Goal: Transaction & Acquisition: Obtain resource

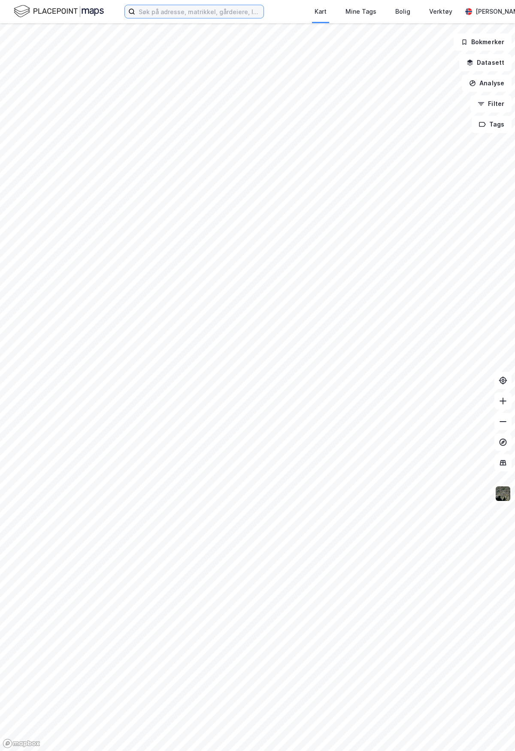
click at [151, 15] on input at bounding box center [199, 11] width 128 height 13
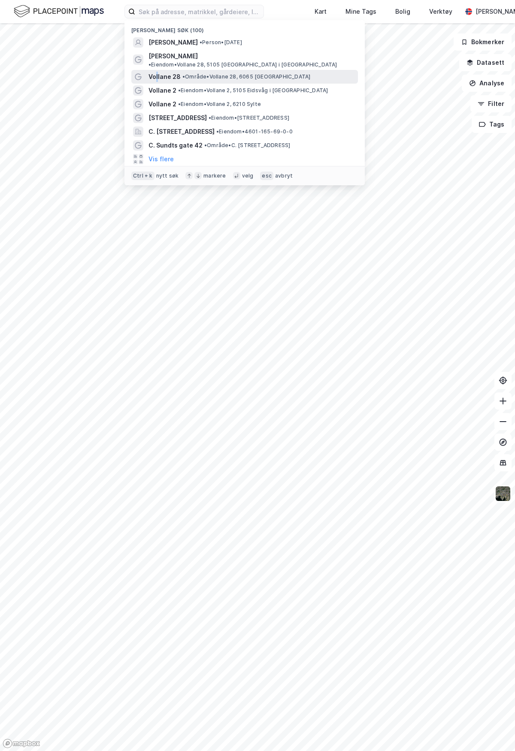
click at [157, 72] on span "Vollane 28" at bounding box center [164, 77] width 32 height 10
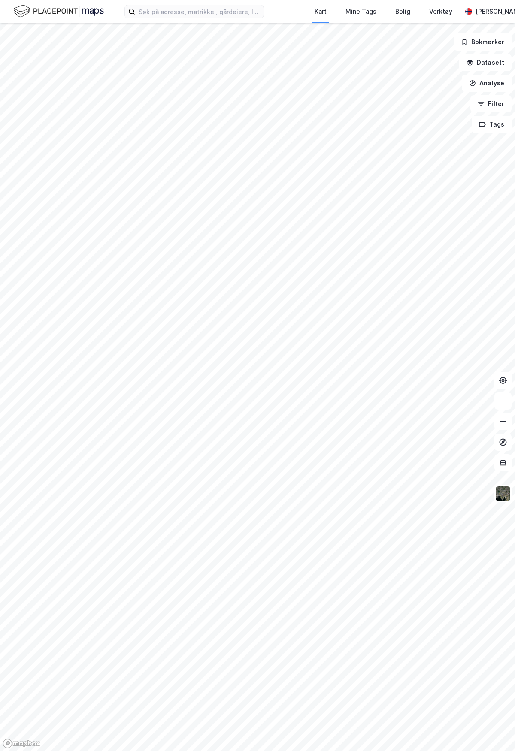
click at [190, 19] on div "Kart Mine Tags Bolig Verktøy [PERSON_NAME]" at bounding box center [257, 11] width 515 height 23
click at [193, 12] on input at bounding box center [199, 11] width 128 height 13
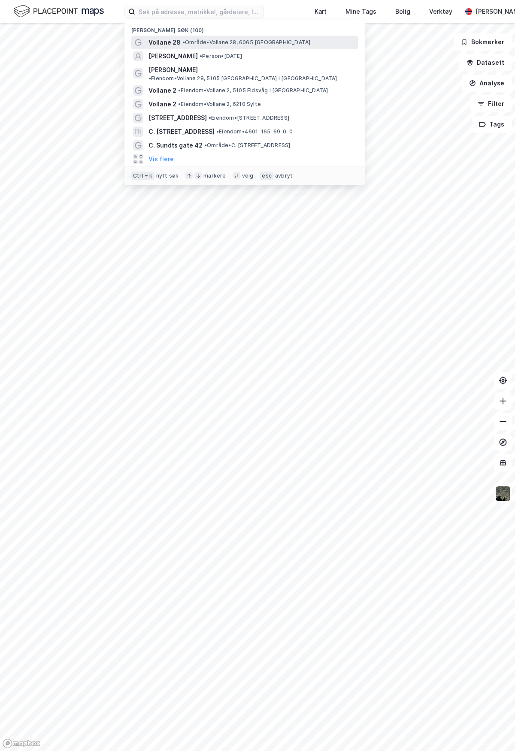
click at [172, 45] on span "Vollane 28" at bounding box center [164, 42] width 32 height 10
click at [174, 5] on input at bounding box center [199, 11] width 128 height 13
click at [180, 8] on input at bounding box center [199, 11] width 128 height 13
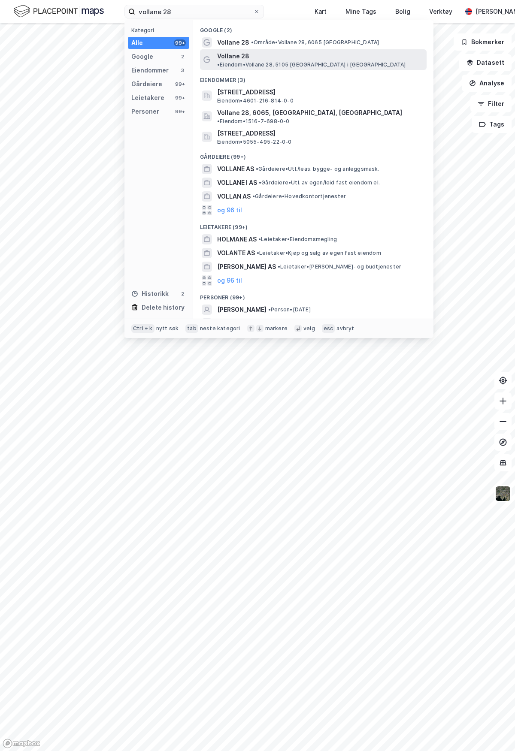
click at [273, 61] on span "• Eiendom • Vollane 28, 5105 [GEOGRAPHIC_DATA] i [GEOGRAPHIC_DATA]" at bounding box center [311, 64] width 189 height 7
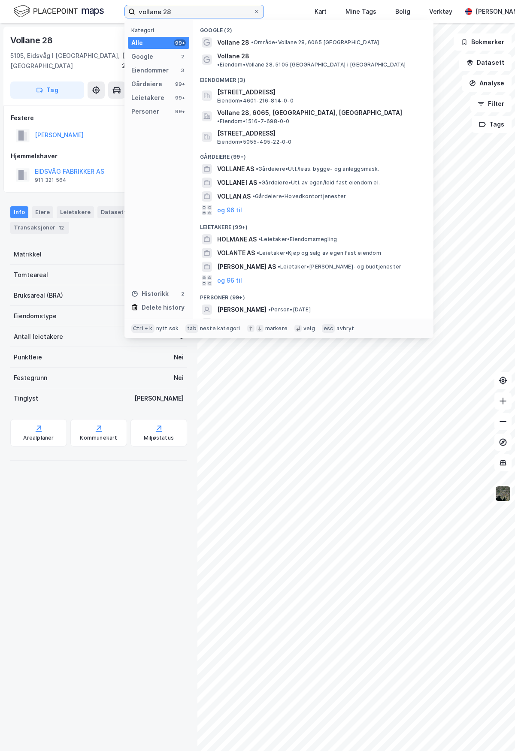
drag, startPoint x: 181, startPoint y: 7, endPoint x: 113, endPoint y: 22, distance: 68.9
click at [113, 22] on div "vollane 28 Kategori Alle 99+ Google 2 Eiendommer 3 Gårdeiere 99+ Leietakere 99+…" at bounding box center [257, 11] width 515 height 23
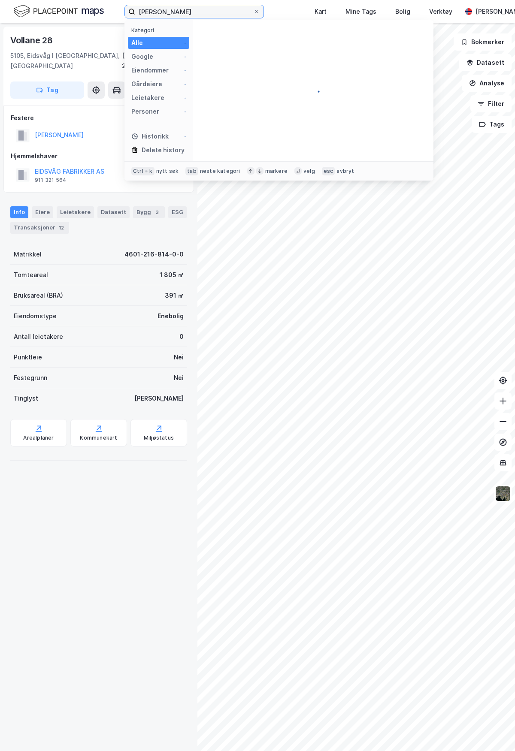
type input "[PERSON_NAME]"
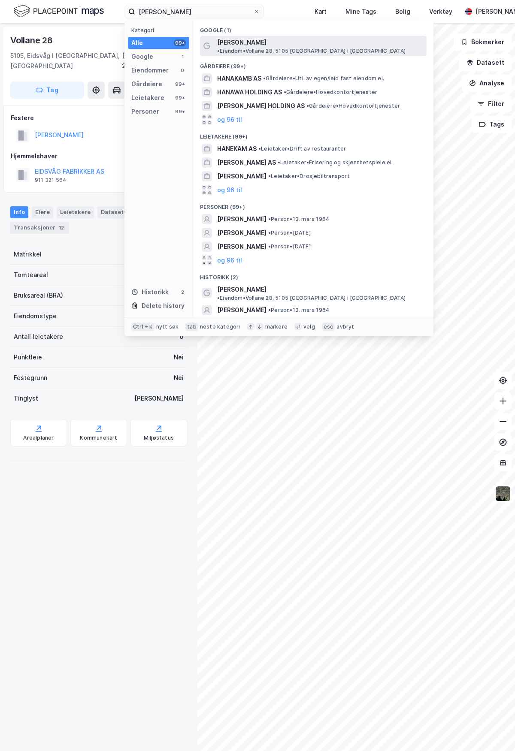
click at [233, 44] on span "[PERSON_NAME]" at bounding box center [241, 42] width 49 height 10
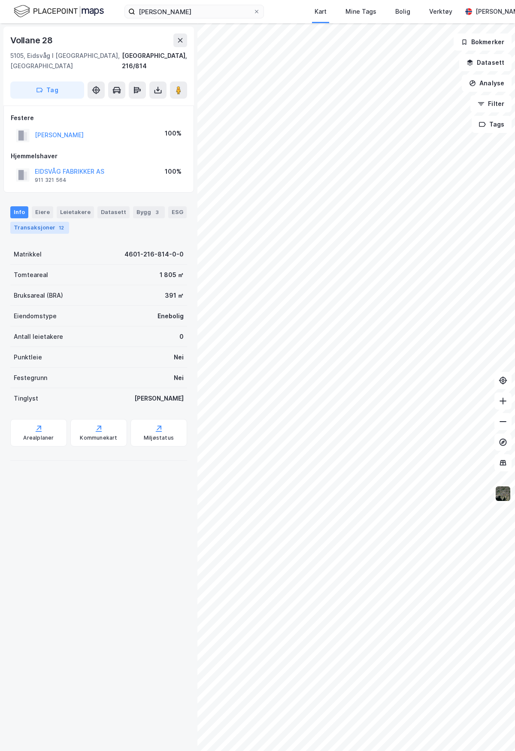
click at [36, 222] on div "Transaksjoner 12" at bounding box center [39, 228] width 59 height 12
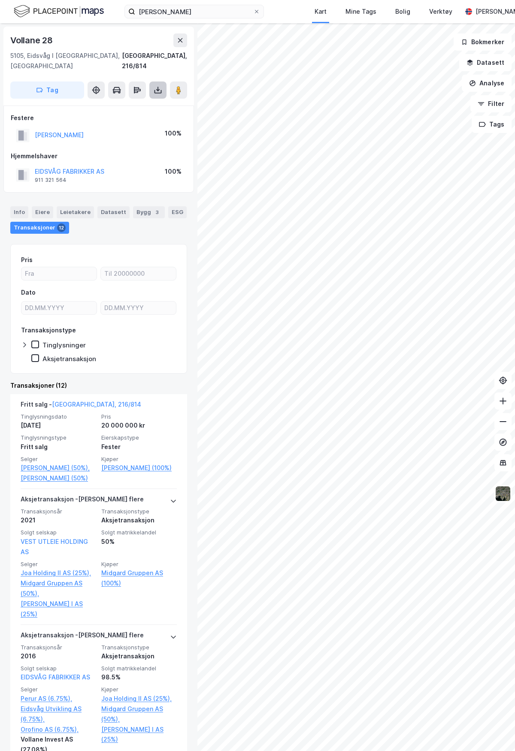
click at [158, 86] on icon at bounding box center [158, 90] width 9 height 9
click at [122, 104] on div "Last ned grunnbok" at bounding box center [115, 107] width 50 height 7
